Goal: Transaction & Acquisition: Purchase product/service

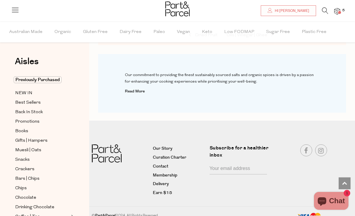
click at [324, 12] on icon at bounding box center [325, 10] width 6 height 7
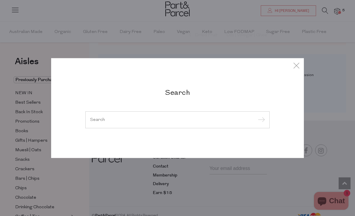
click at [212, 122] on input "search" at bounding box center [177, 119] width 175 height 4
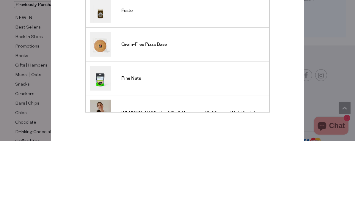
type input "Pesto"
click at [260, 56] on input "submit" at bounding box center [260, 60] width 9 height 9
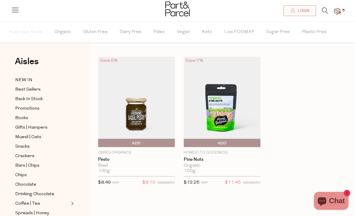
scroll to position [8, 0]
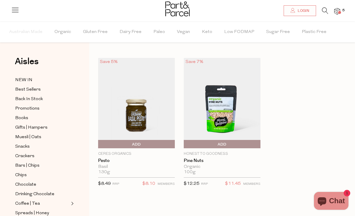
click at [100, 144] on span "Add To Parcel" at bounding box center [100, 144] width 0 height 9
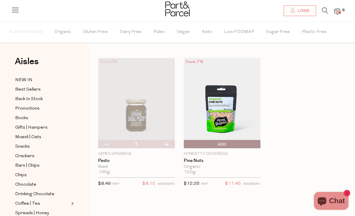
click at [325, 12] on icon at bounding box center [325, 10] width 6 height 7
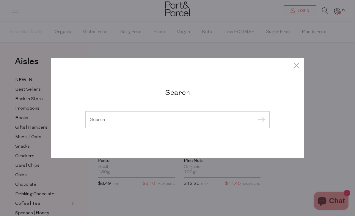
click at [117, 122] on input "search" at bounding box center [177, 119] width 175 height 4
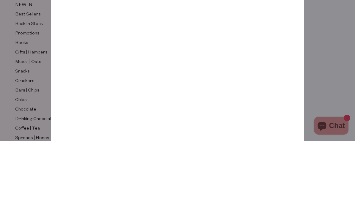
type input "Tomato paste"
click at [260, 46] on input "submit" at bounding box center [260, 50] width 9 height 9
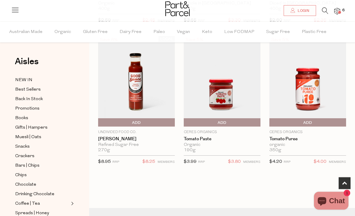
scroll to position [172, 0]
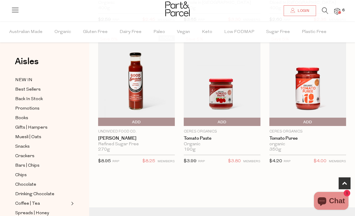
click at [313, 122] on span "Add To Parcel" at bounding box center [308, 122] width 74 height 9
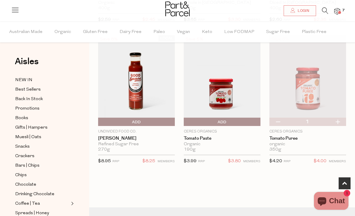
click at [131, 97] on img at bounding box center [136, 80] width 77 height 91
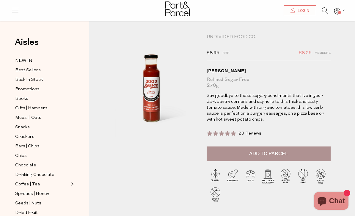
scroll to position [6, 0]
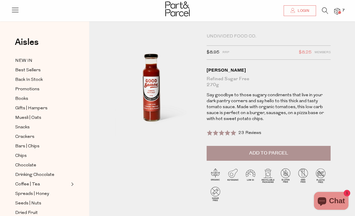
click at [278, 153] on span "Add to Parcel" at bounding box center [268, 153] width 39 height 7
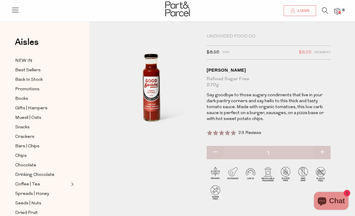
click at [337, 13] on img at bounding box center [337, 11] width 6 height 7
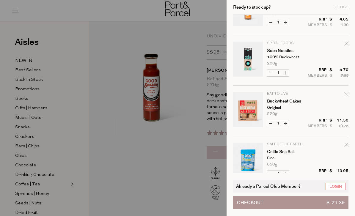
scroll to position [183, 0]
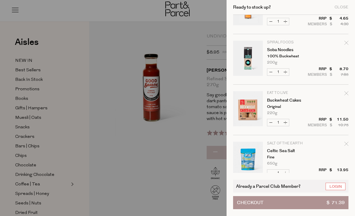
click at [286, 71] on button "Increase Soba Noodles" at bounding box center [285, 72] width 7 height 7
type input "2"
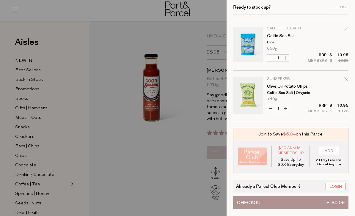
scroll to position [298, 0]
click at [338, 186] on link "Login" at bounding box center [335, 186] width 20 height 7
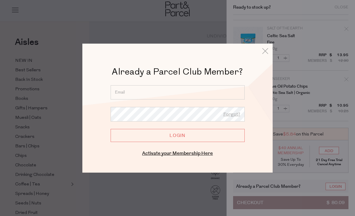
click at [207, 91] on input "email" at bounding box center [178, 92] width 134 height 14
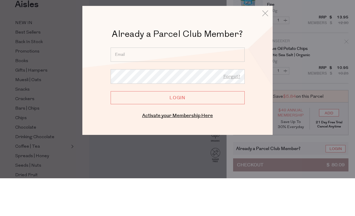
type input "marisa.macri@optusnet.com.au"
click at [177, 129] on input "Login" at bounding box center [178, 135] width 134 height 13
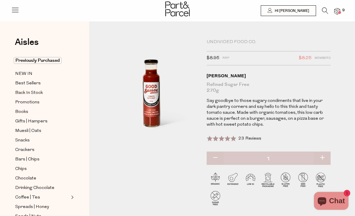
click at [47, 62] on span "Previously Purchased" at bounding box center [38, 60] width 48 height 7
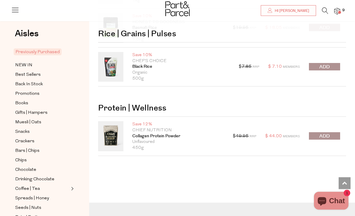
scroll to position [1876, 0]
click at [327, 133] on span "submit" at bounding box center [324, 136] width 10 height 7
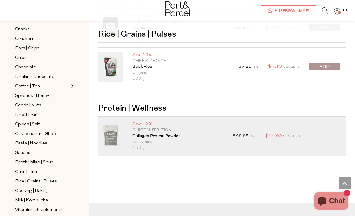
scroll to position [104, 0]
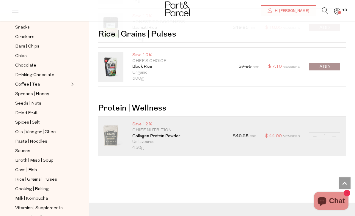
click at [19, 167] on span "Cans | Fish" at bounding box center [26, 170] width 22 height 7
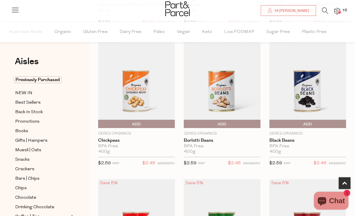
scroll to position [182, 0]
click at [319, 122] on span "Add To Parcel" at bounding box center [308, 124] width 74 height 9
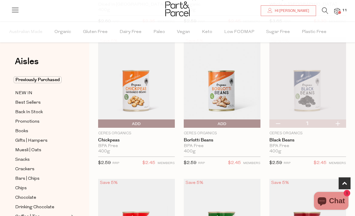
click at [240, 125] on span "Add To Parcel" at bounding box center [222, 123] width 74 height 9
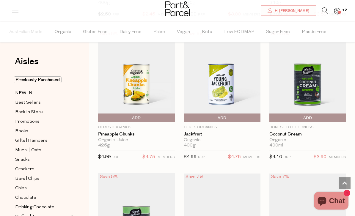
scroll to position [614, 0]
click at [100, 118] on span "Add To Parcel" at bounding box center [100, 118] width 0 height 9
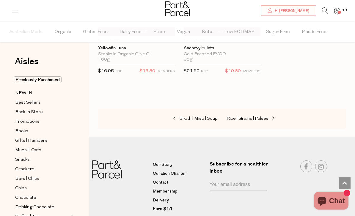
scroll to position [1268, 0]
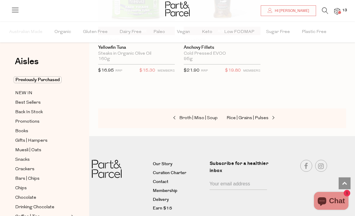
click at [21, 160] on span "Snacks" at bounding box center [22, 159] width 15 height 7
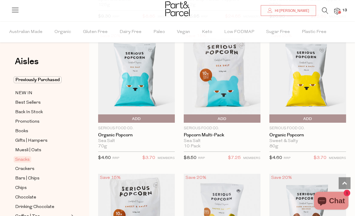
scroll to position [1897, 0]
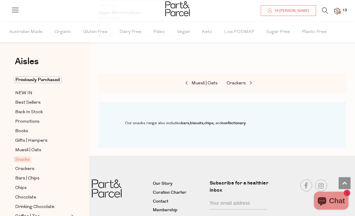
scroll to position [3294, 0]
click at [22, 177] on span "Bars | Chips" at bounding box center [27, 178] width 24 height 7
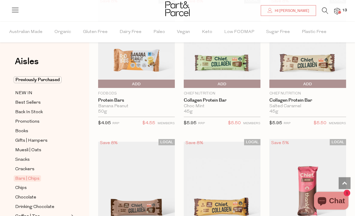
scroll to position [647, 0]
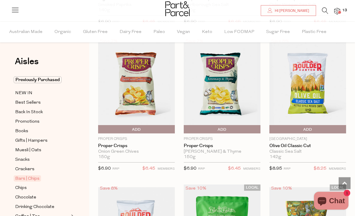
scroll to position [3041, 0]
click at [319, 125] on span "Add To Parcel" at bounding box center [308, 129] width 74 height 9
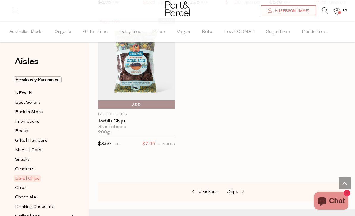
scroll to position [3354, 0]
click at [242, 190] on span at bounding box center [242, 192] width 8 height 4
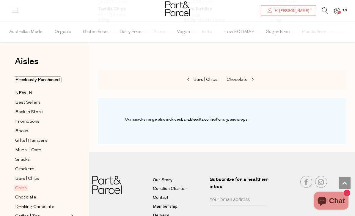
scroll to position [912, 0]
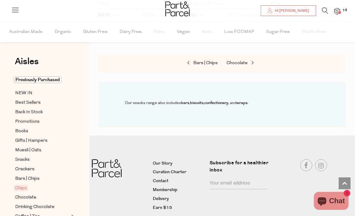
click at [22, 194] on span "Chocolate" at bounding box center [25, 197] width 21 height 7
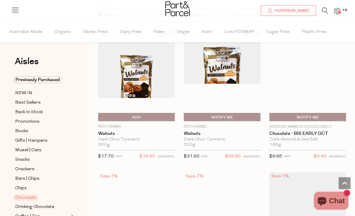
scroll to position [1768, 0]
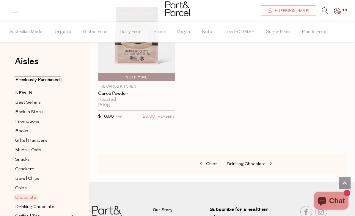
click at [337, 10] on img at bounding box center [337, 11] width 6 height 7
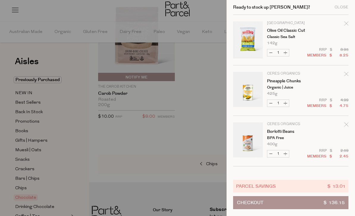
click at [293, 209] on button "Checkout $ 136.15" at bounding box center [290, 202] width 115 height 13
